Goal: Task Accomplishment & Management: Use online tool/utility

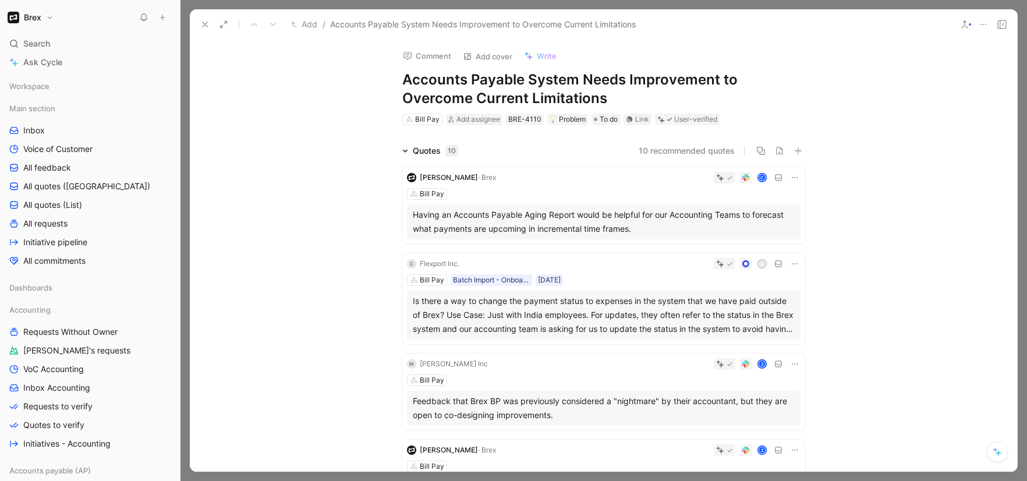
click at [204, 26] on icon at bounding box center [204, 24] width 9 height 9
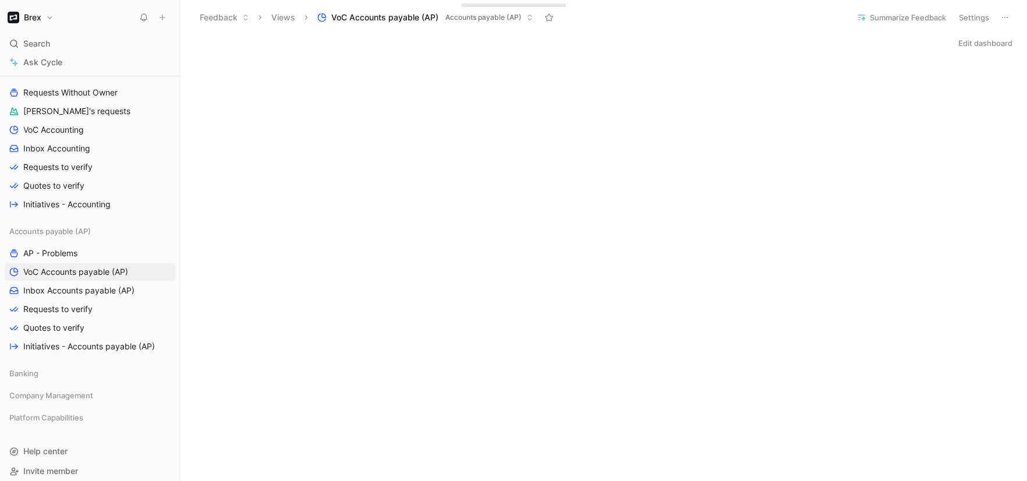
scroll to position [247, 0]
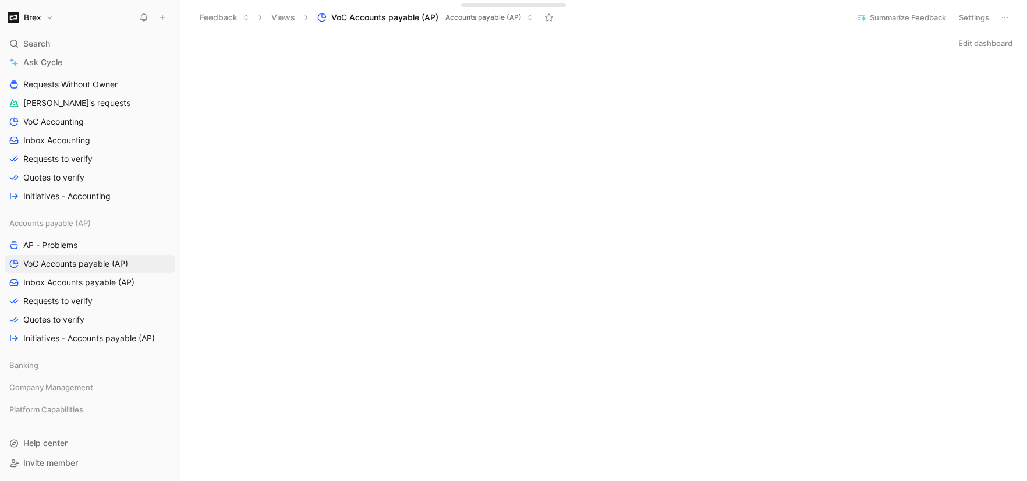
click at [72, 235] on div "Accounts payable (AP) AP - Problems VoC Accounts payable (AP) Inbox Accounts pa…" at bounding box center [90, 280] width 171 height 133
click at [69, 240] on span "AP - Problems" at bounding box center [50, 245] width 54 height 12
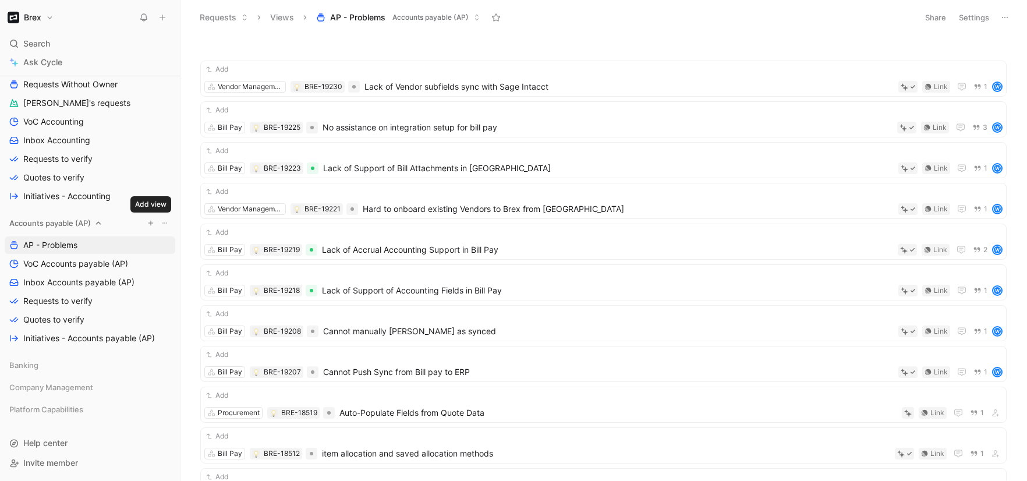
click at [154, 220] on icon "button" at bounding box center [150, 223] width 7 height 7
click at [192, 313] on div "Add Vendor Management BRE-19230 Lack of Vendor subfields sync with Sage Intacct…" at bounding box center [602, 259] width 831 height 441
click at [109, 279] on span "Inbox Accounts payable (AP)" at bounding box center [78, 283] width 111 height 12
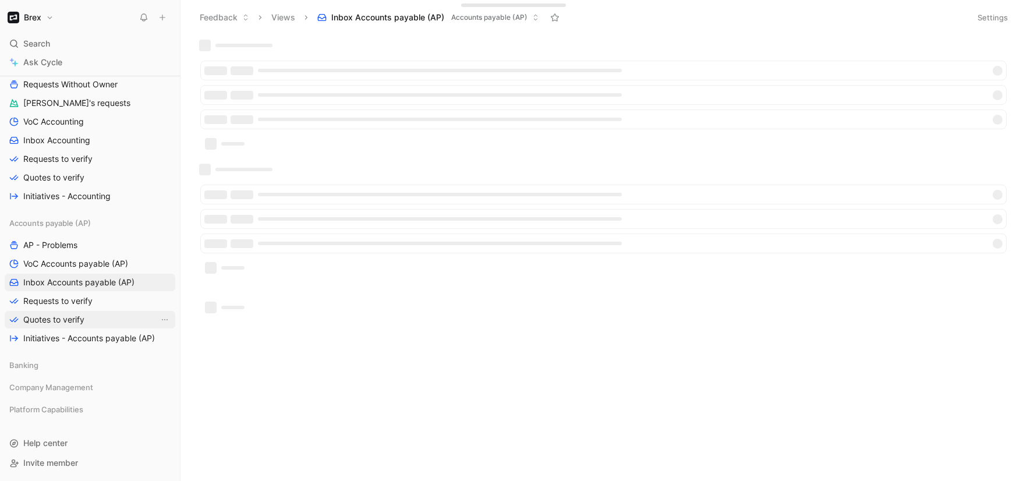
click at [67, 318] on span "Quotes to verify" at bounding box center [53, 320] width 61 height 12
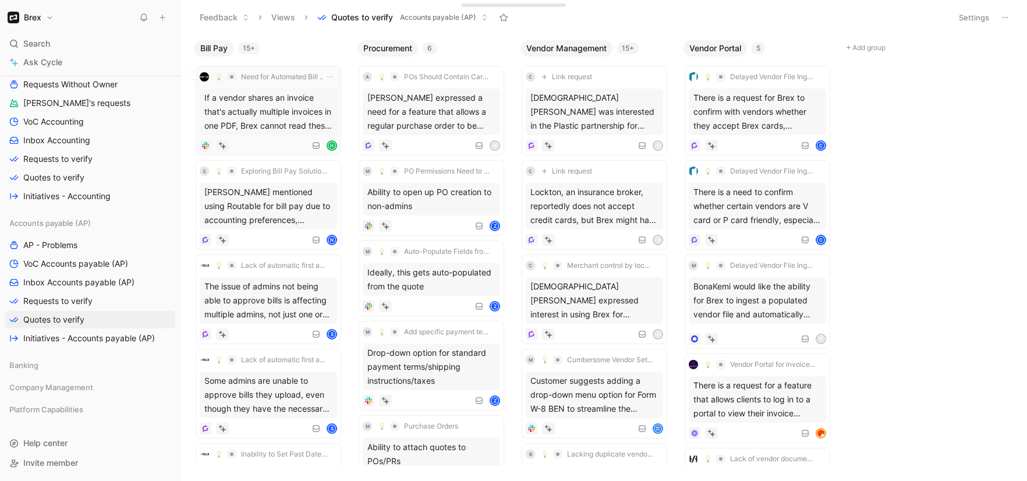
click at [251, 118] on div "If a vendor shares an invoice that's actually multiple invoices in one PDF, Bre…" at bounding box center [268, 112] width 137 height 47
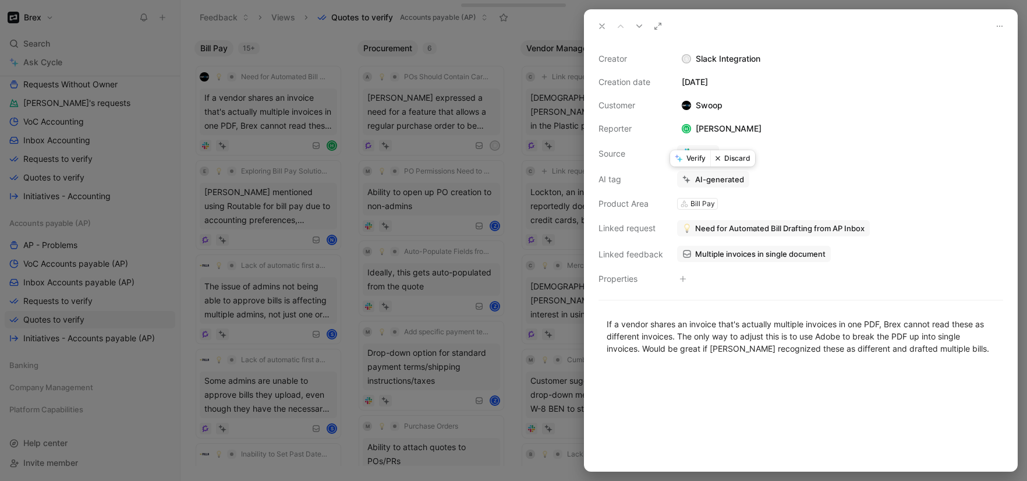
click at [694, 157] on button "Verify" at bounding box center [690, 158] width 40 height 16
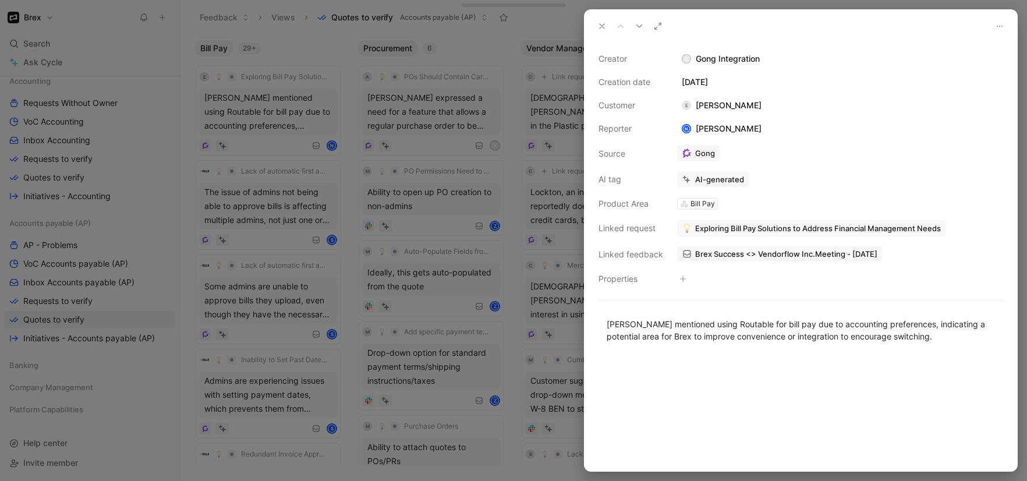
scroll to position [229, 0]
